Goal: Check status: Check status

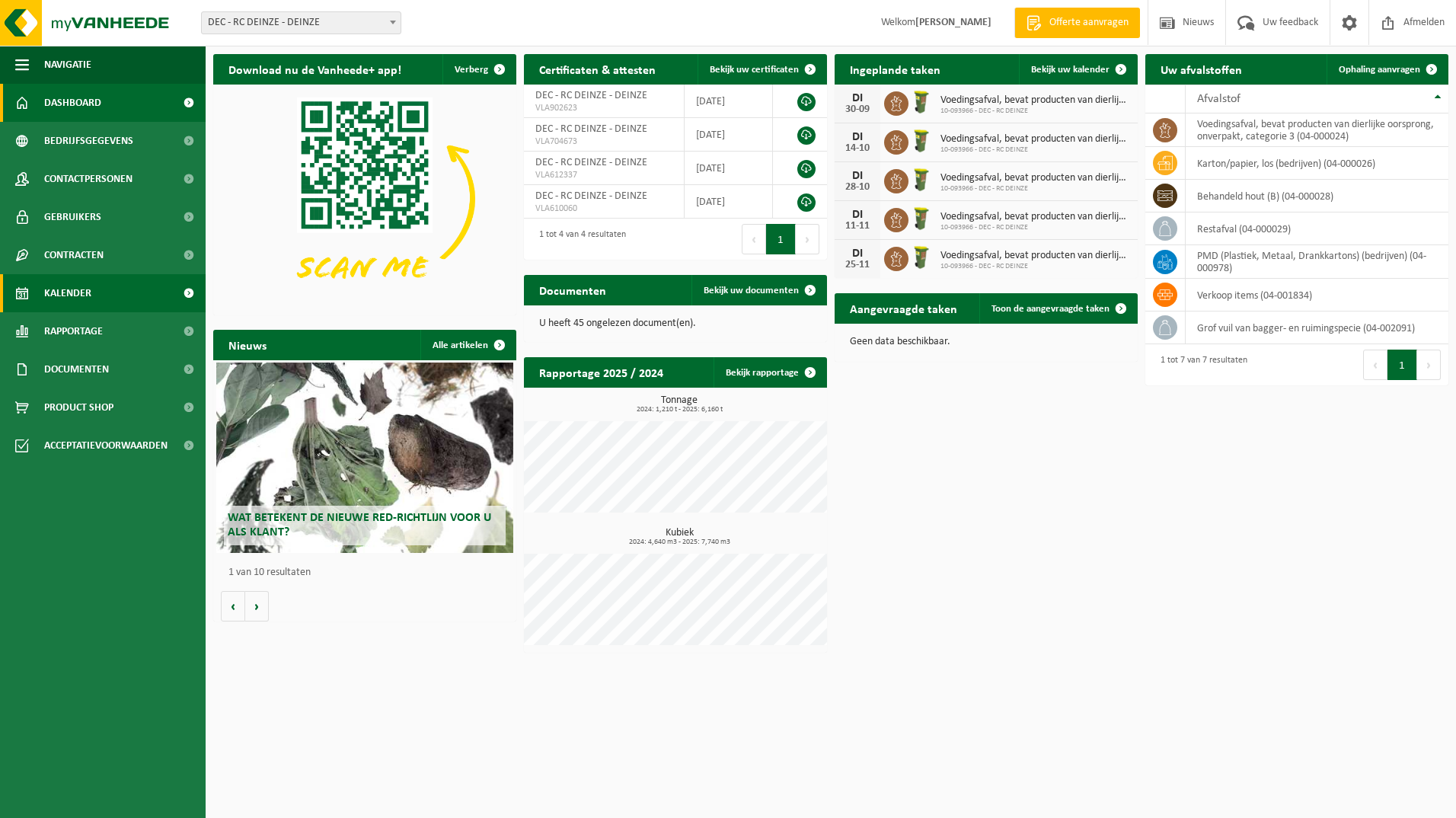
click at [74, 290] on span "Kalender" at bounding box center [67, 293] width 47 height 38
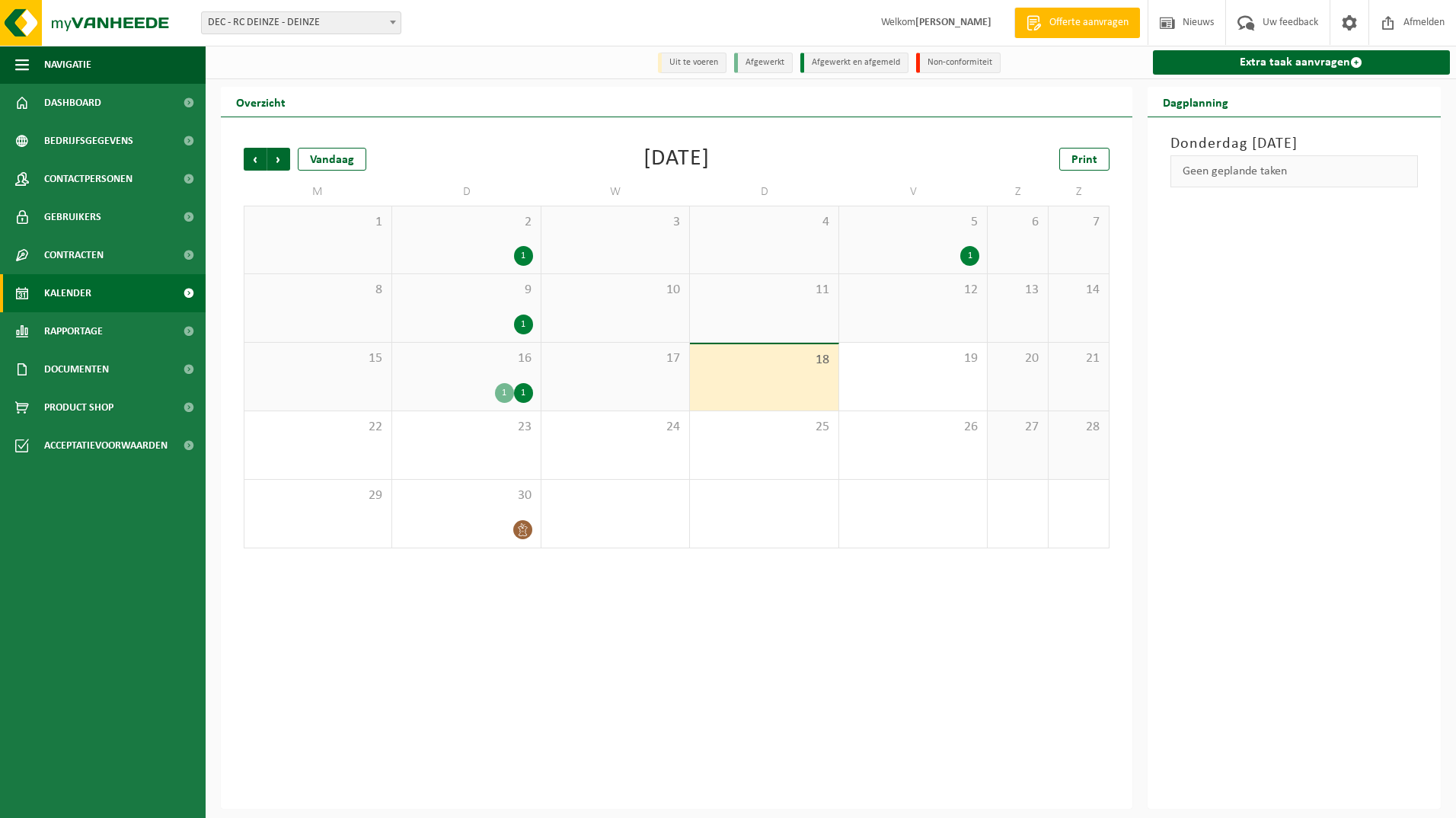
click at [392, 23] on b at bounding box center [392, 22] width 6 height 3
select select "6761"
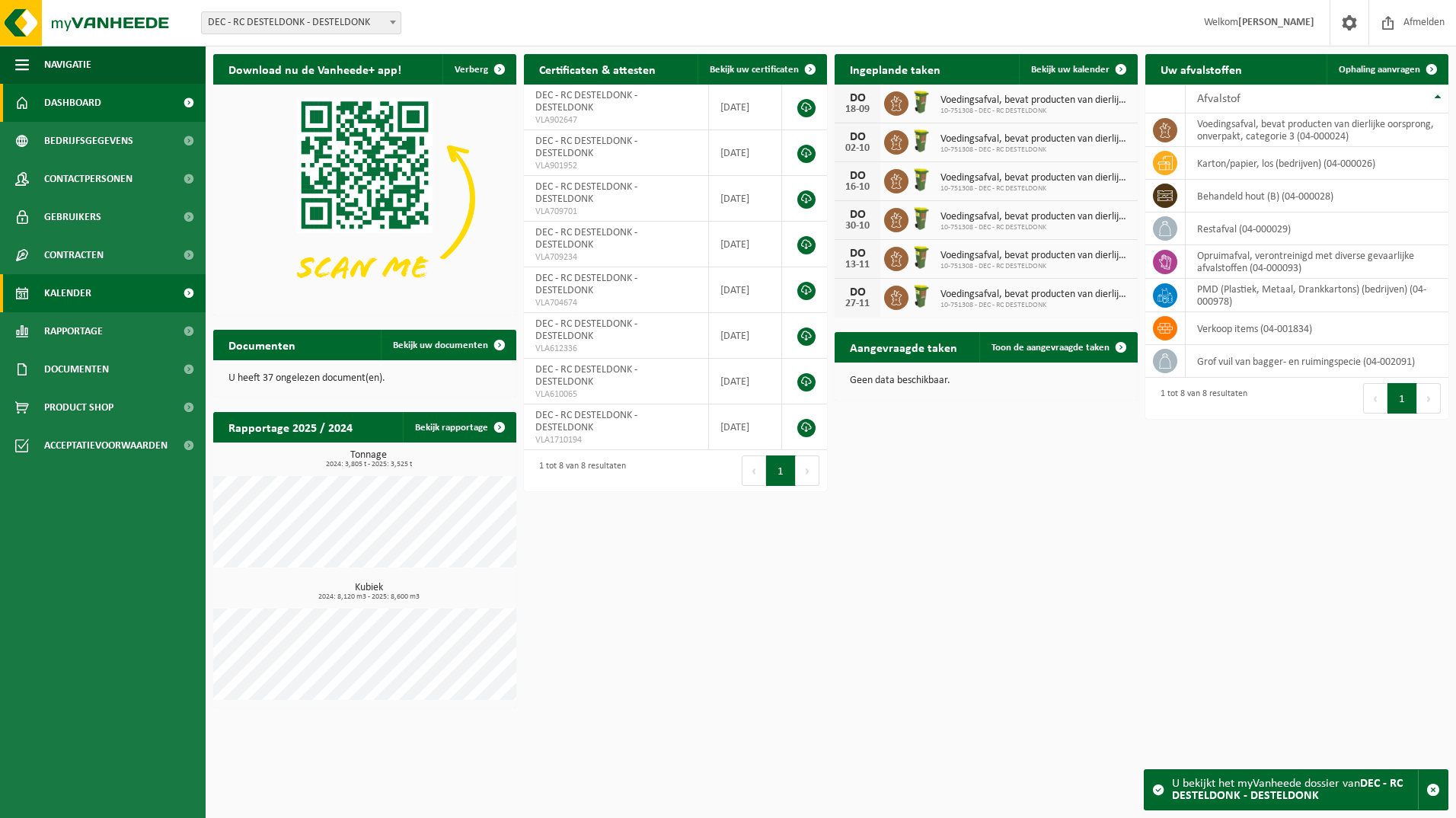
click at [189, 291] on span at bounding box center [189, 293] width 34 height 38
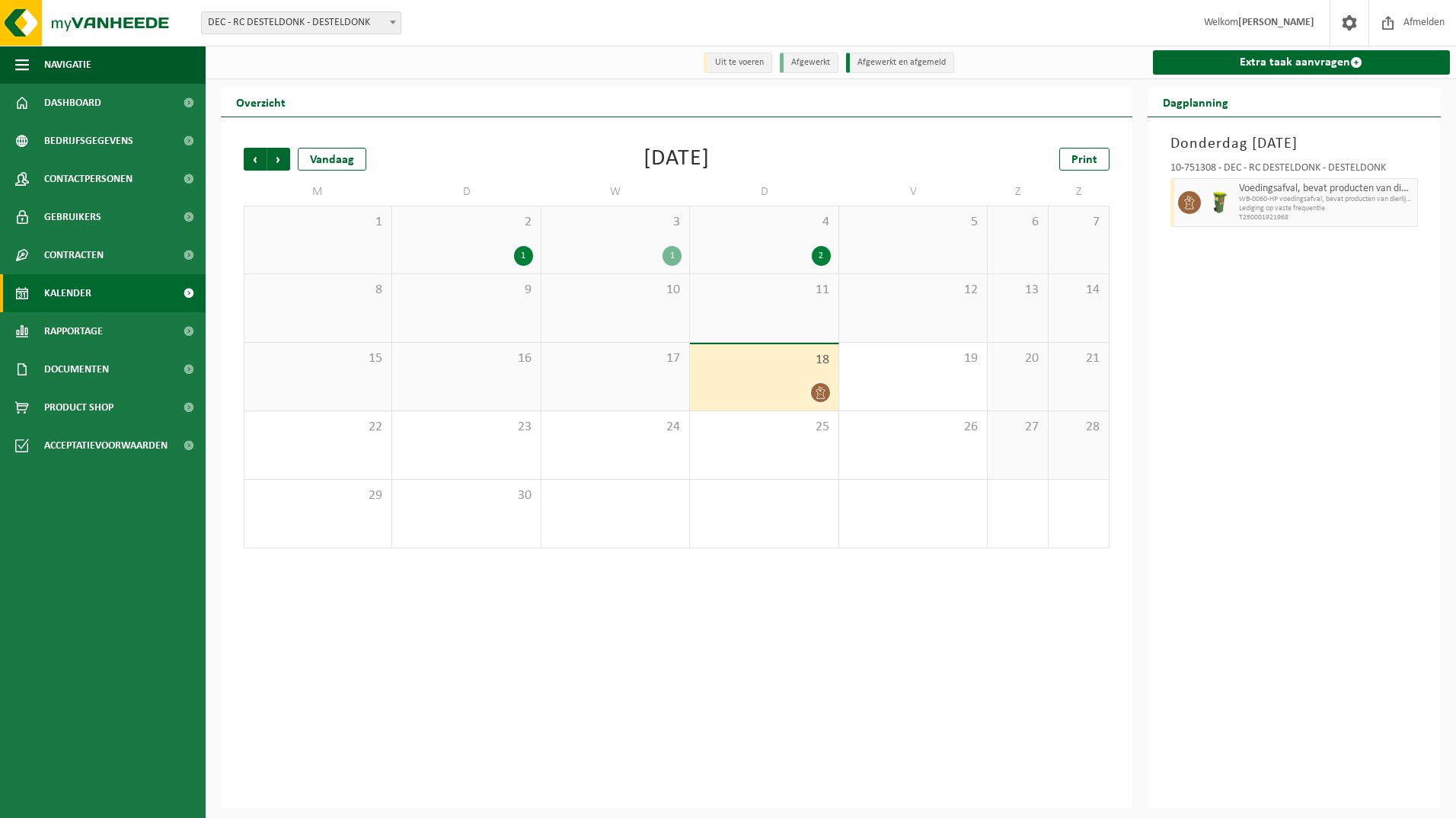
click at [612, 250] on div "1" at bounding box center [615, 255] width 132 height 20
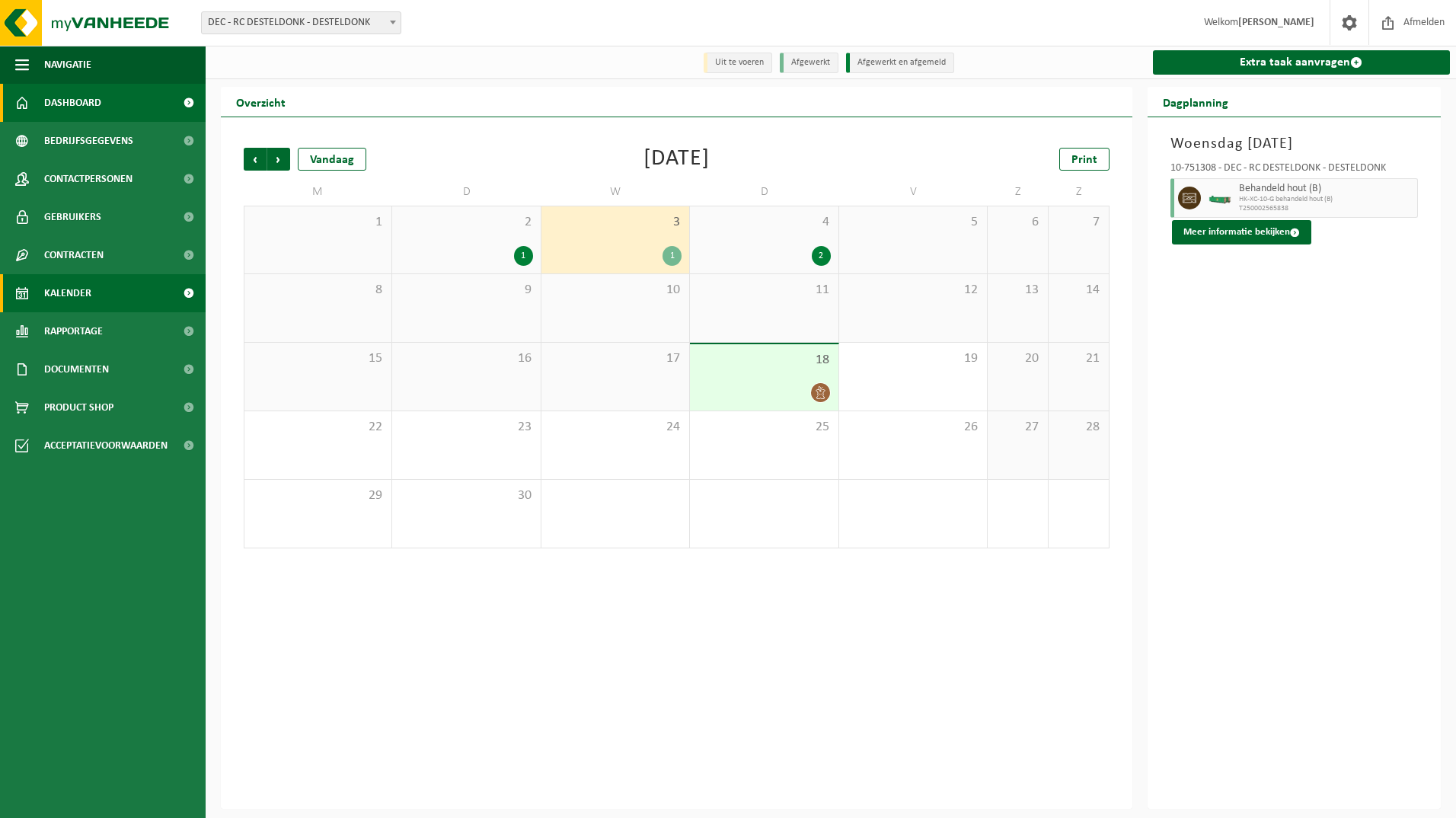
click at [58, 105] on span "Dashboard" at bounding box center [73, 102] width 57 height 38
